Goal: Browse casually

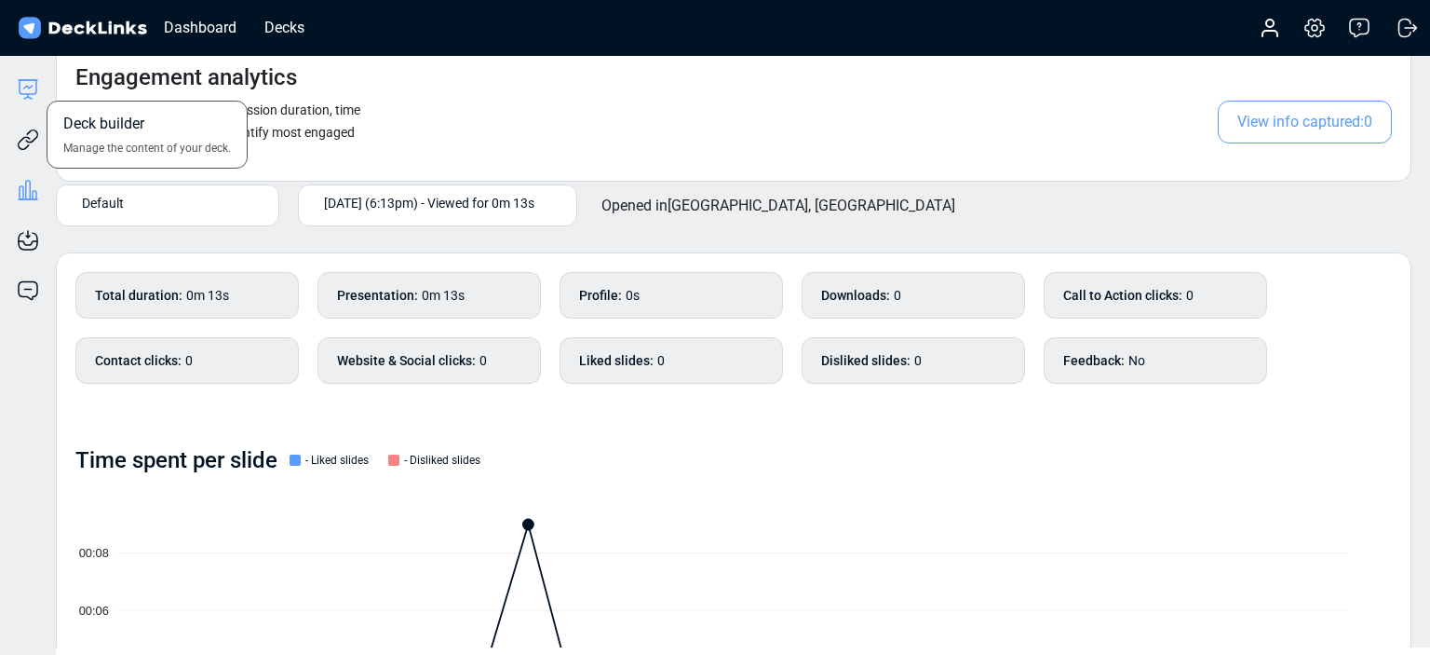
click at [28, 87] on icon at bounding box center [28, 87] width 8 height 3
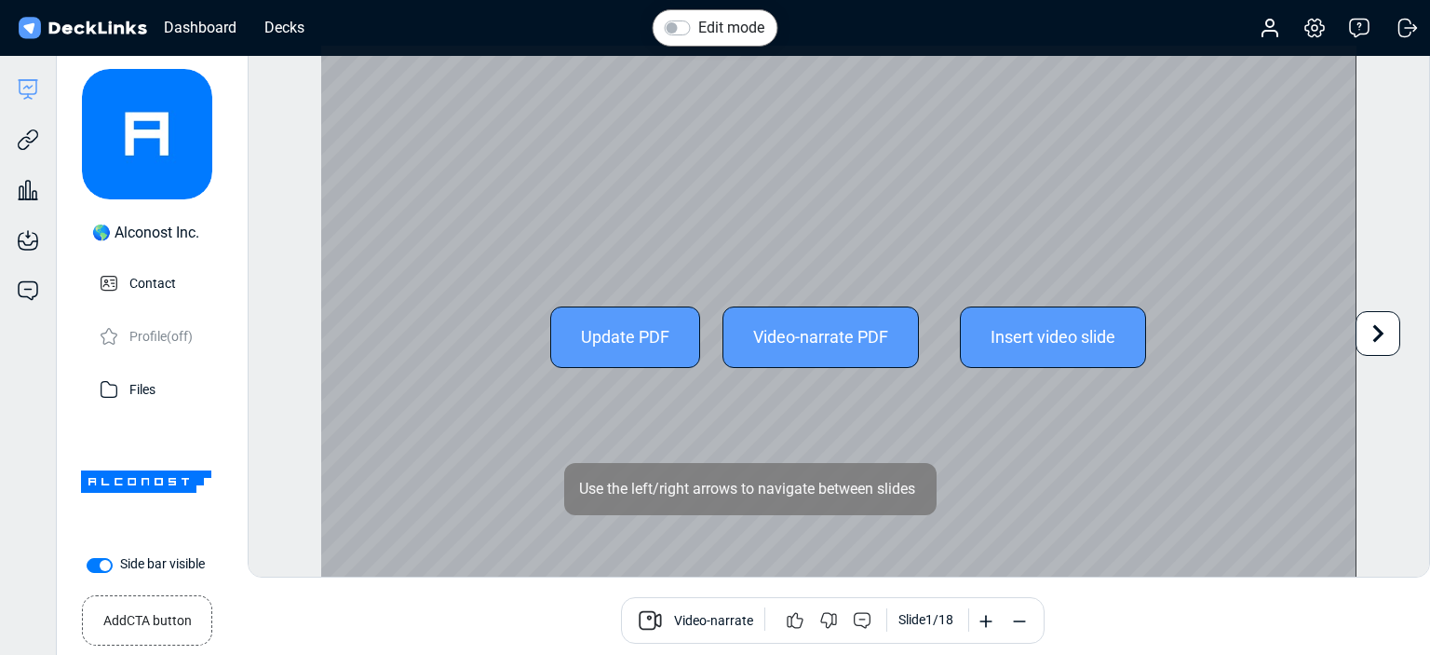
click at [1390, 339] on icon at bounding box center [1378, 333] width 35 height 35
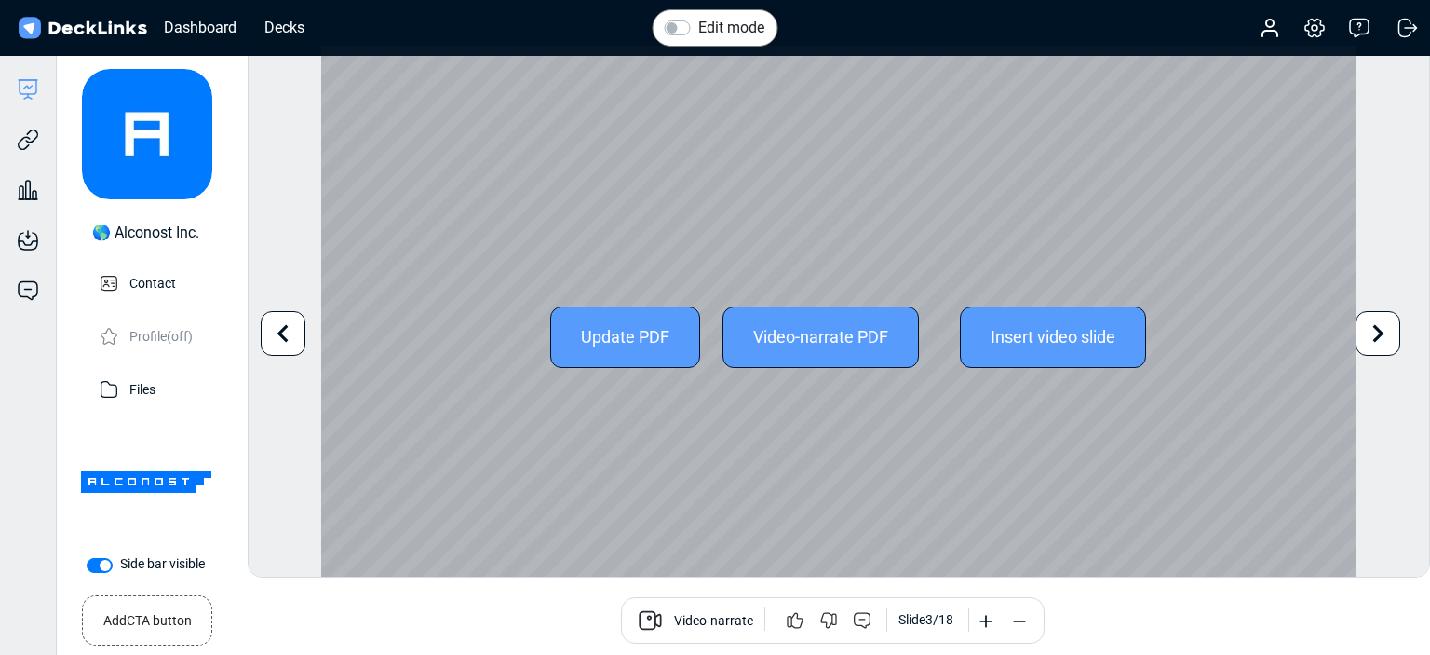
click at [1390, 339] on icon at bounding box center [1378, 333] width 35 height 35
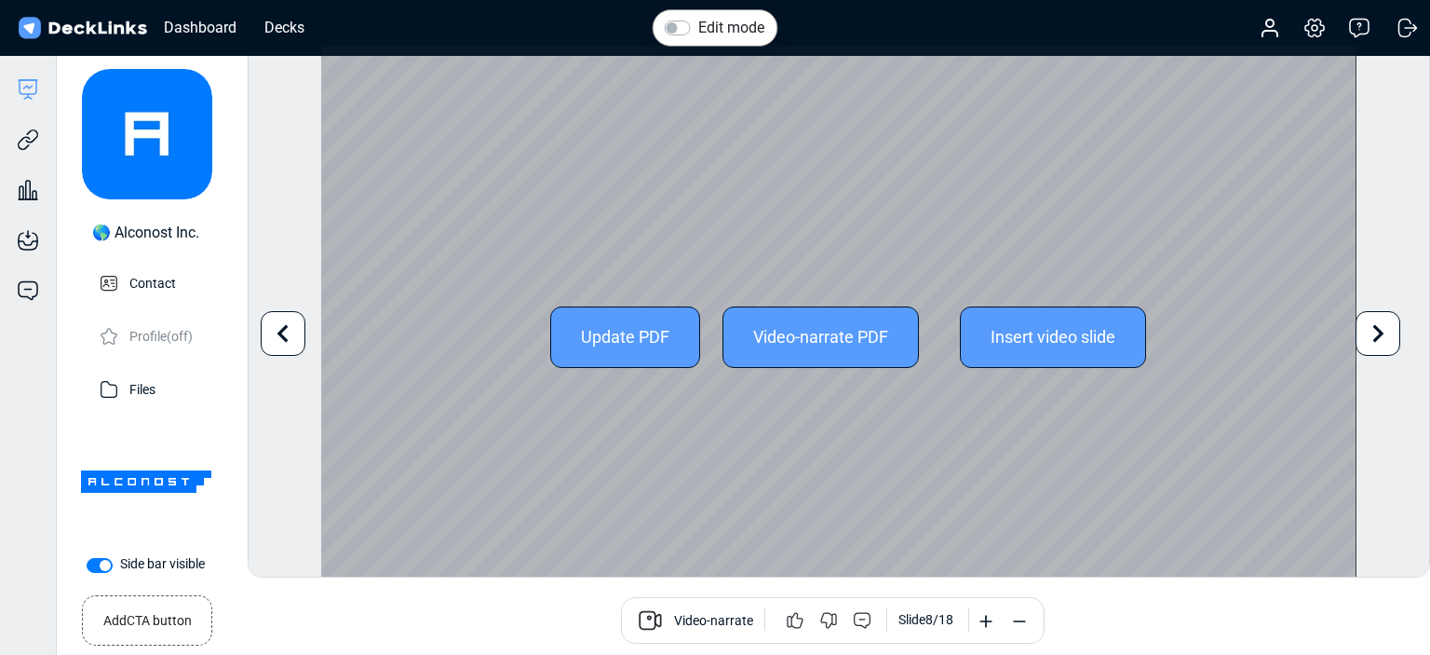
click at [1390, 339] on icon at bounding box center [1378, 333] width 35 height 35
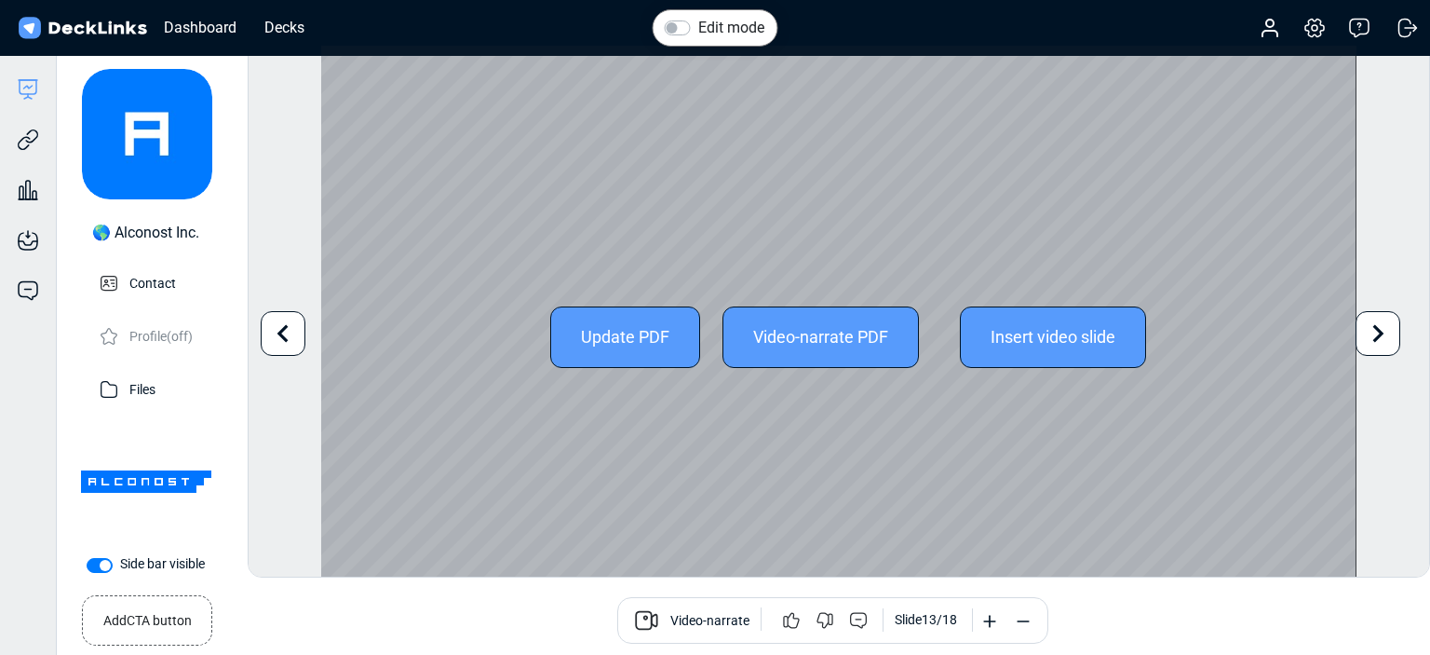
click at [1391, 339] on icon at bounding box center [1378, 333] width 35 height 35
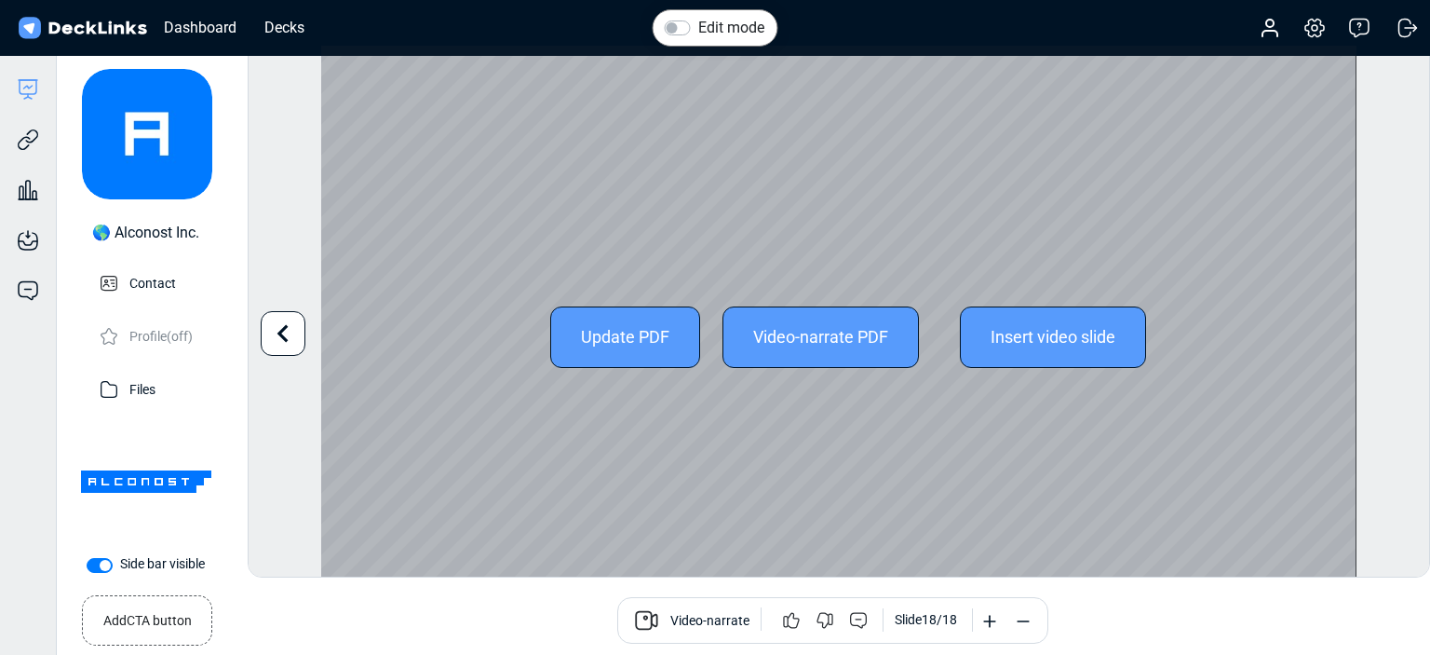
click at [1391, 339] on div "Edit mode Change photo Updating this image will immediately apply to all of you…" at bounding box center [839, 311] width 1183 height 533
